Goal: Transaction & Acquisition: Purchase product/service

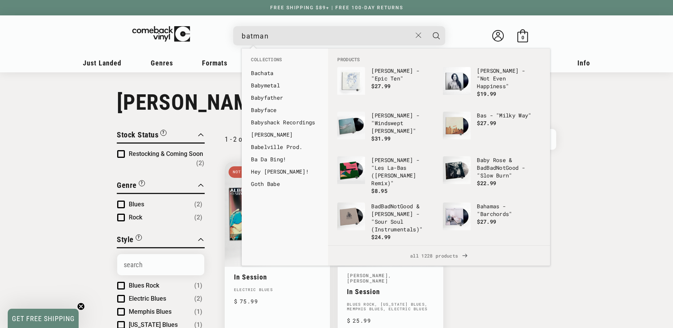
type input "batman"
click at [427, 26] on button "Search" at bounding box center [436, 35] width 19 height 19
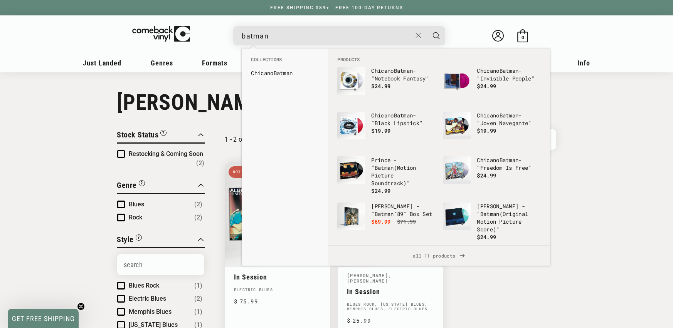
click at [427, 26] on button "Search" at bounding box center [436, 35] width 19 height 19
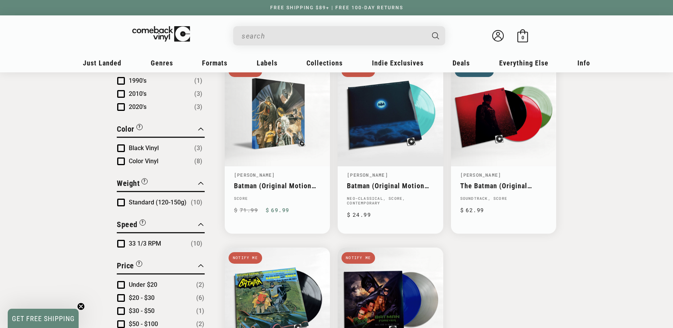
scroll to position [451, 0]
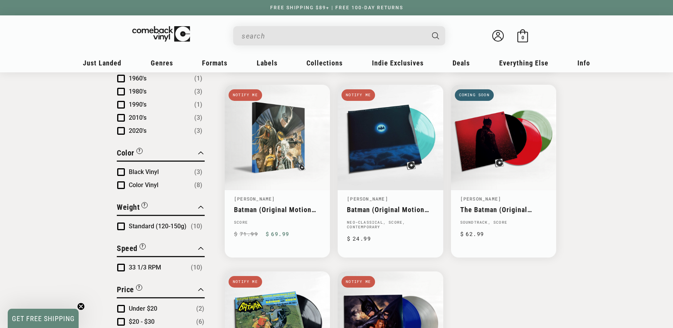
type input "batman"
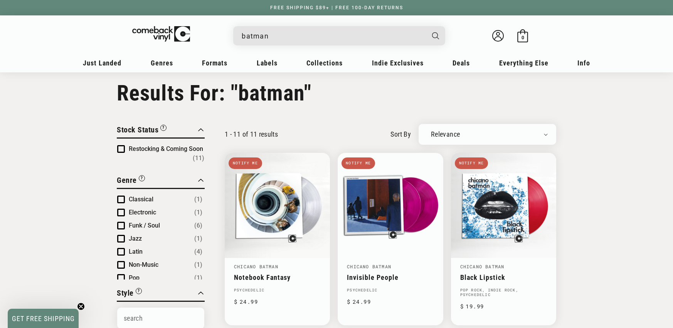
scroll to position [0, 0]
